Goal: Obtain resource: Download file/media

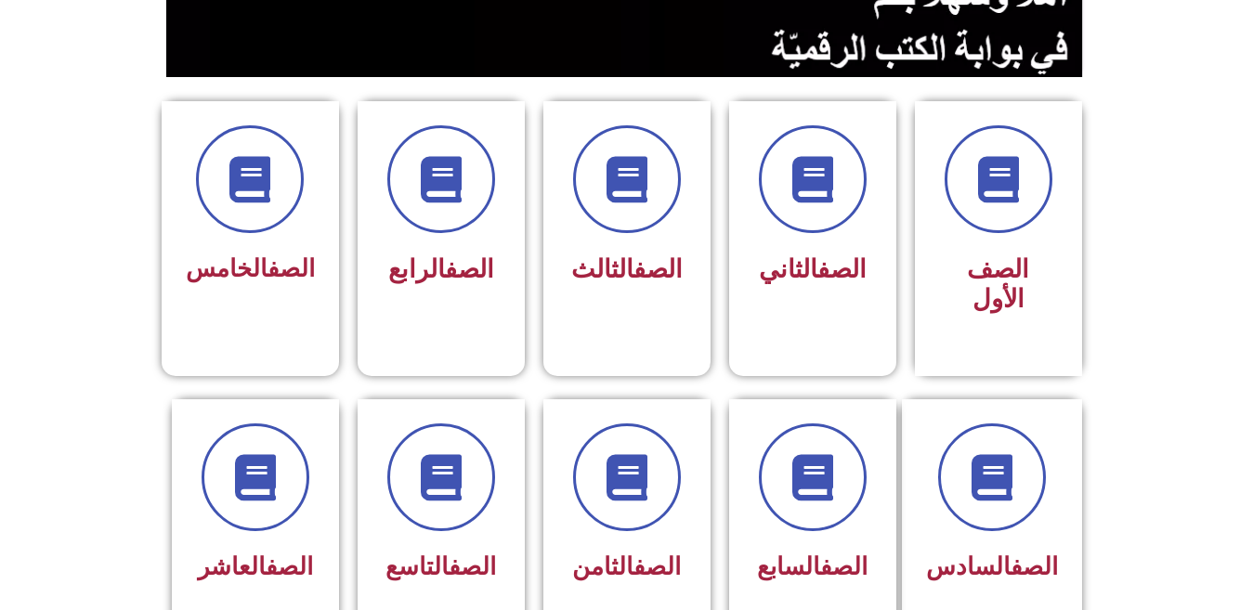
scroll to position [423, 0]
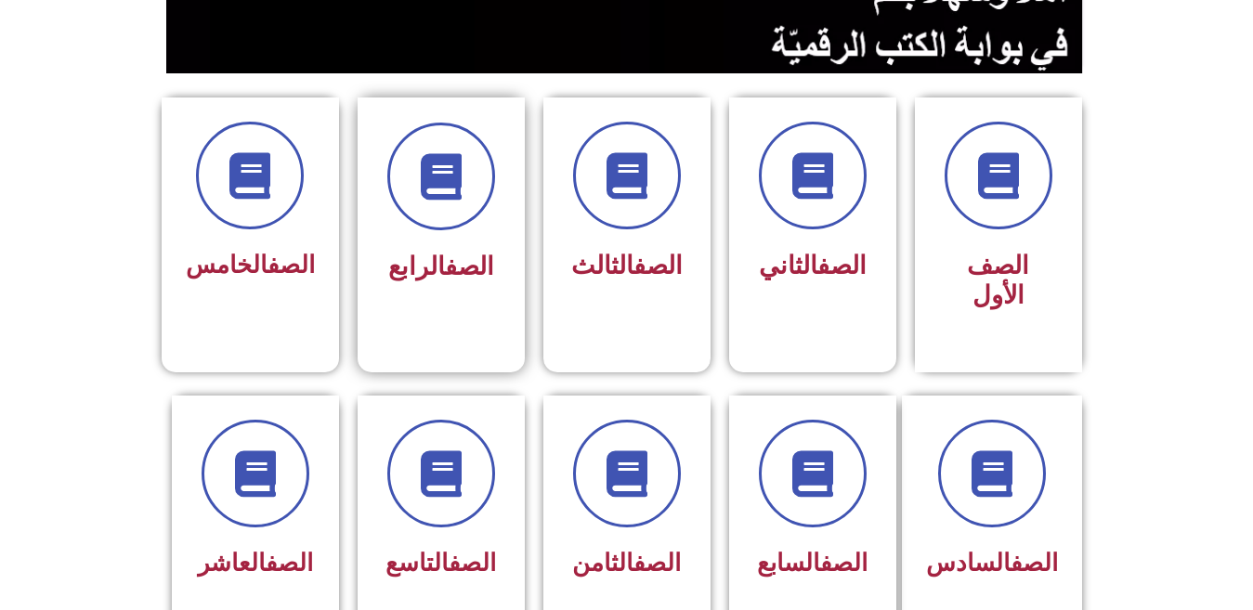
click at [504, 243] on div "الصف الرابع" at bounding box center [441, 221] width 167 height 246
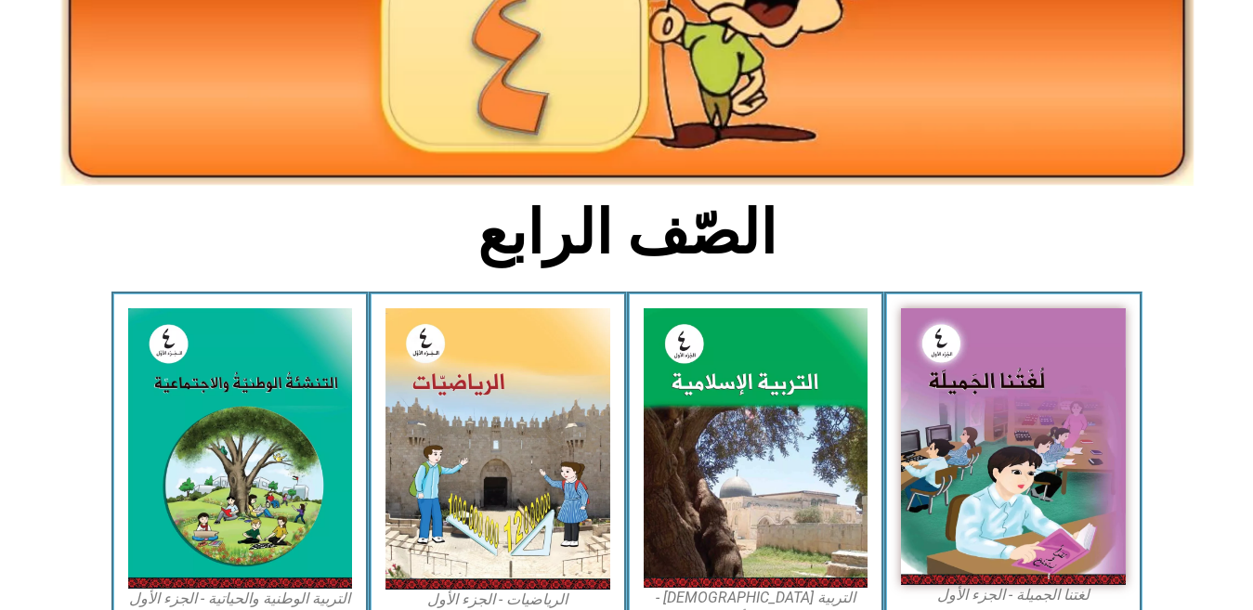
scroll to position [293, 0]
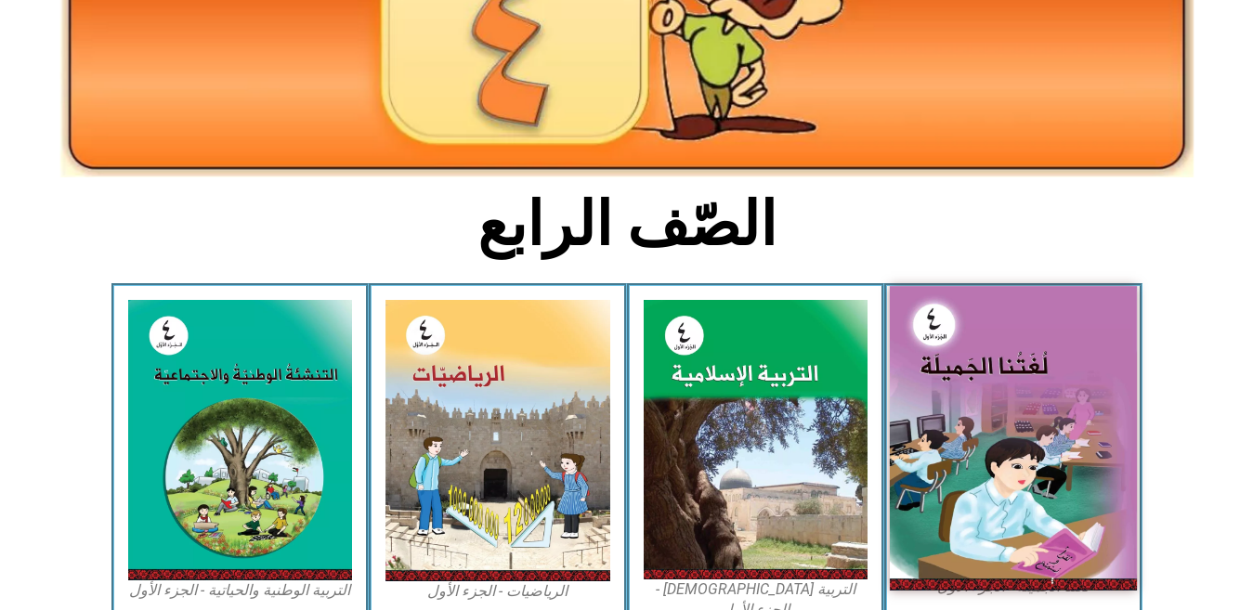
click at [1003, 374] on img at bounding box center [1013, 438] width 247 height 304
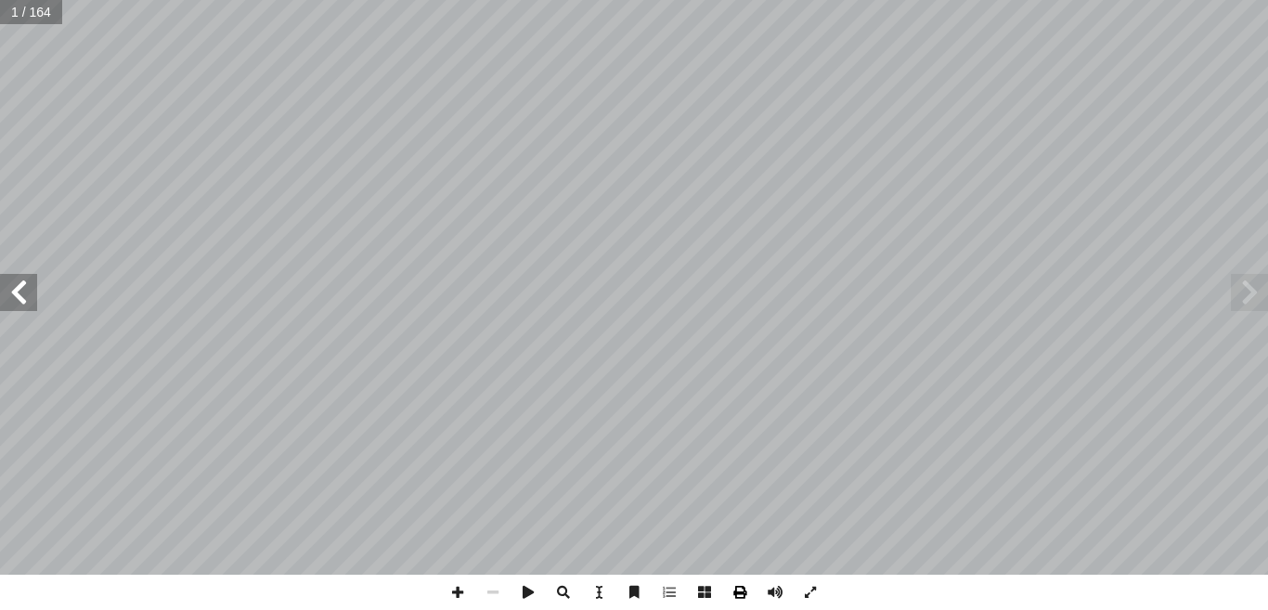
click at [741, 598] on span at bounding box center [739, 592] width 35 height 35
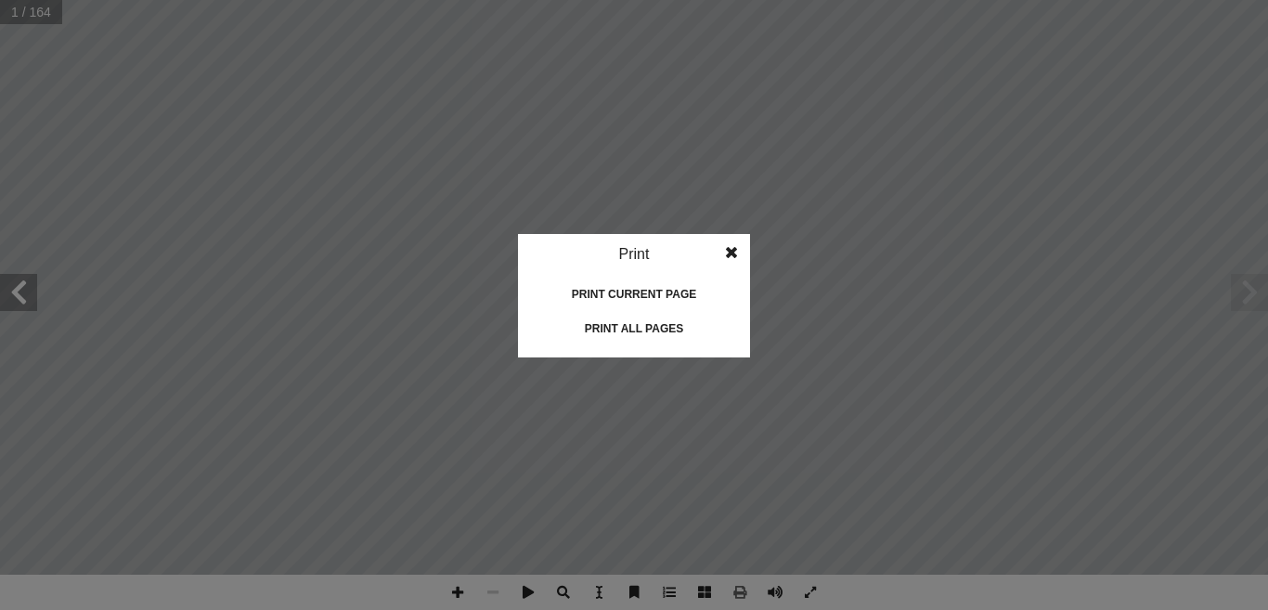
click at [672, 333] on div "Print all pages" at bounding box center [634, 329] width 186 height 30
